Goal: Navigation & Orientation: Go to known website

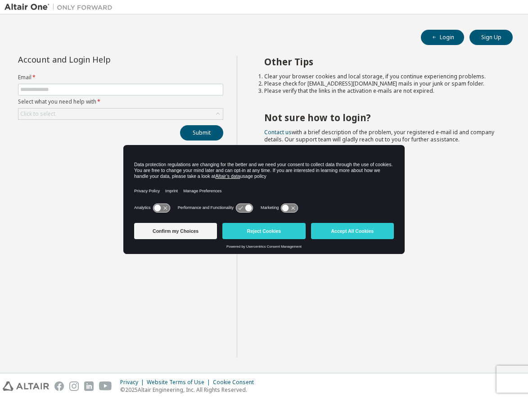
click at [496, 226] on div "Other Tips Clear your browser cookies and local storage, if you continue experi…" at bounding box center [380, 207] width 287 height 302
click at [453, 253] on div "Other Tips Clear your browser cookies and local storage, if you continue experi…" at bounding box center [380, 207] width 287 height 302
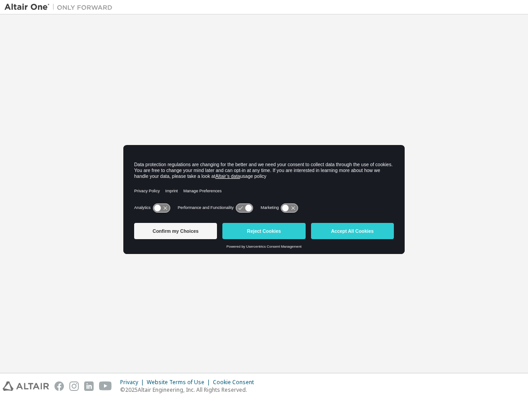
click at [250, 115] on div "Welcome to the Altair One Admin Portal Need Help? Please make sure that you pro…" at bounding box center [264, 193] width 519 height 349
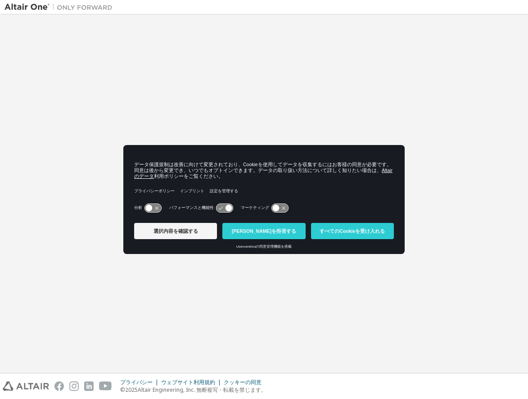
click at [378, 67] on div "Altair One 管理ポータルへようこそ ヘルプが必要ですか? グローバルログインには必ずメールアドレス（例：@europe.altair.com、@as…" at bounding box center [264, 193] width 519 height 349
click at [483, 164] on div "Altair One 管理ポータルへようこそ ヘルプが必要ですか? グローバルログインには必ずメールアドレス（例：@europe.altair.com、@as…" at bounding box center [264, 193] width 519 height 349
